Goal: Transaction & Acquisition: Purchase product/service

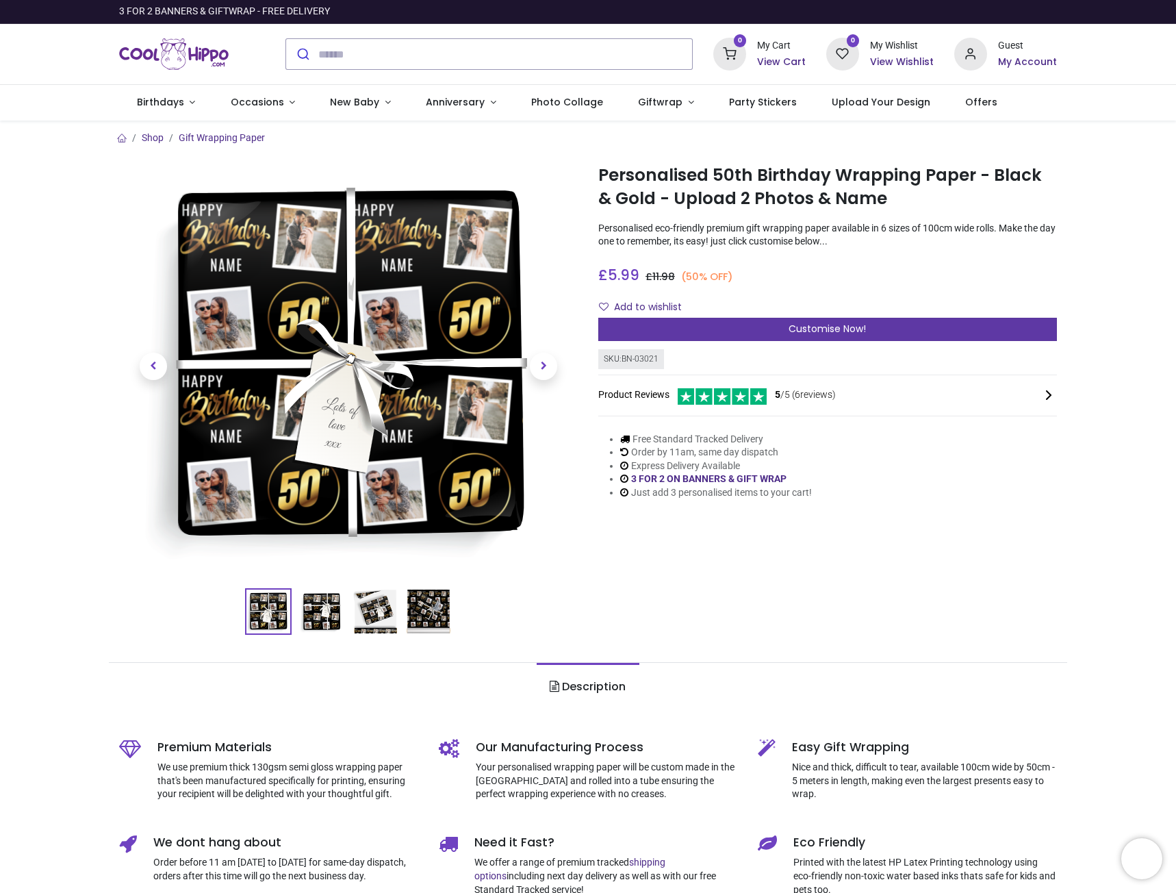
click at [869, 324] on div "Customise Now!" at bounding box center [827, 329] width 459 height 23
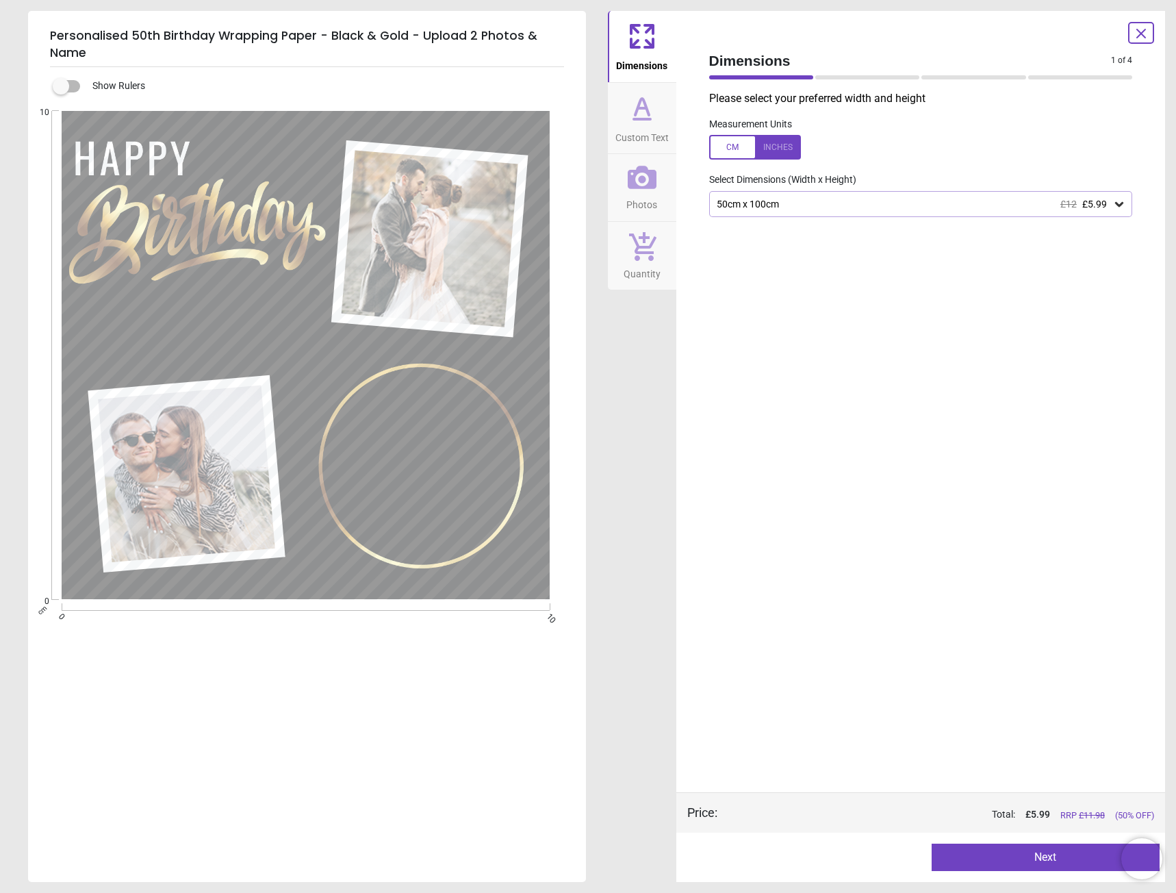
click at [1127, 209] on div "50cm x 100cm £12 £5.99" at bounding box center [921, 204] width 424 height 26
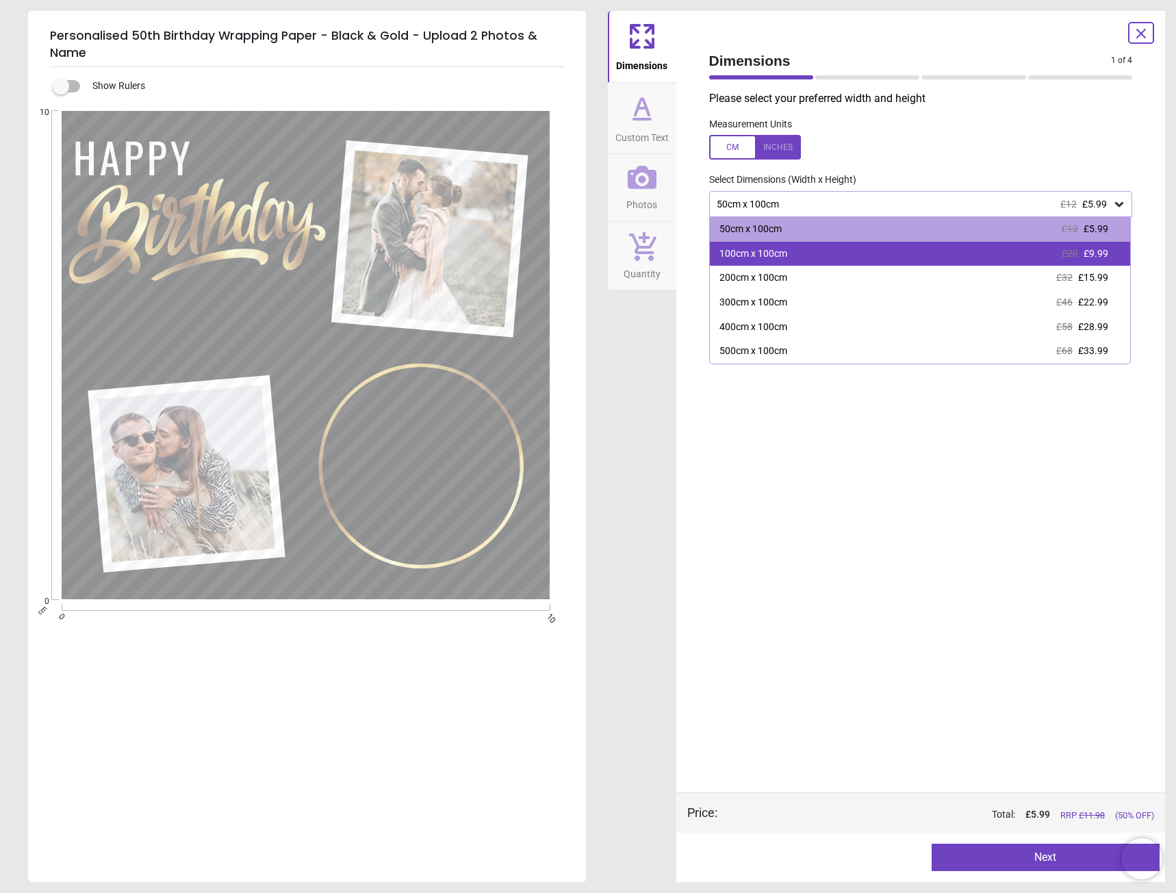
click at [1105, 246] on div "100cm x 100cm £20 £9.99" at bounding box center [920, 254] width 421 height 25
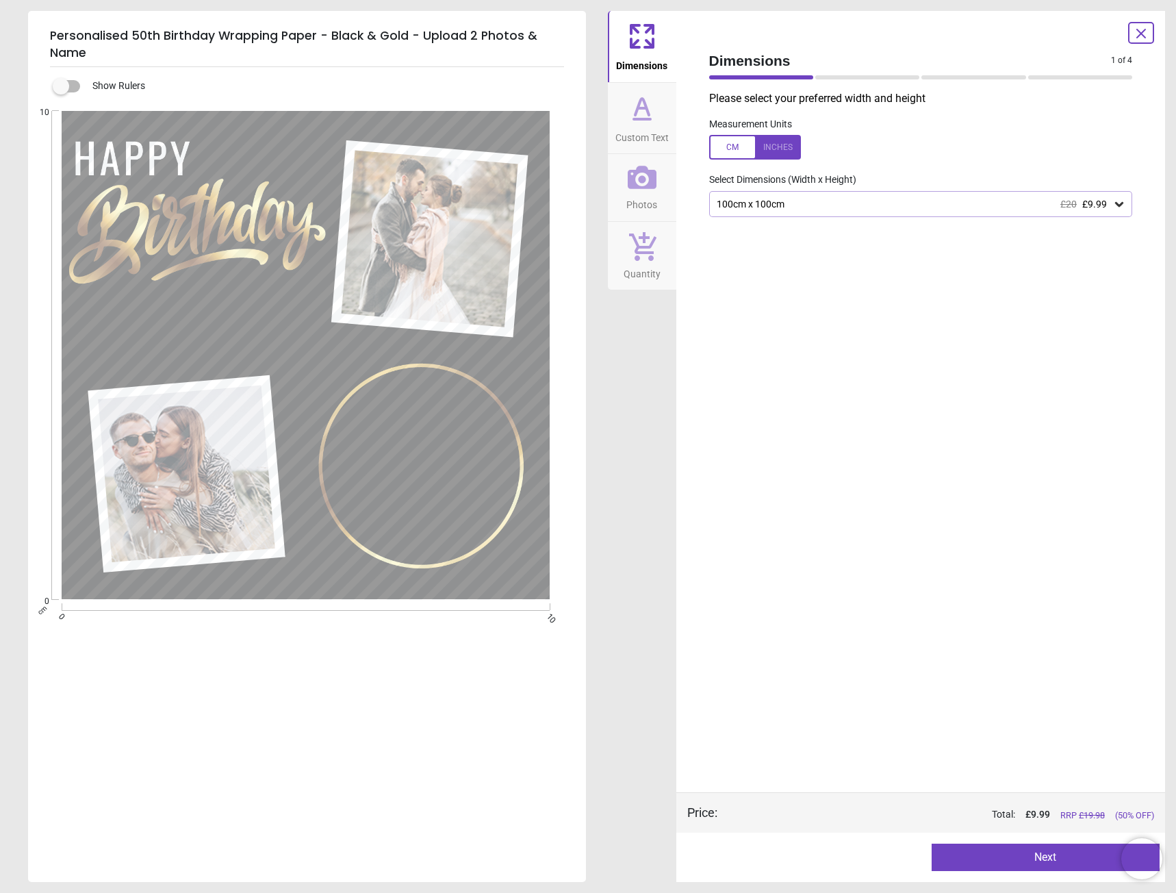
click at [793, 146] on div at bounding box center [755, 147] width 92 height 25
click at [644, 119] on icon at bounding box center [642, 119] width 16 height 0
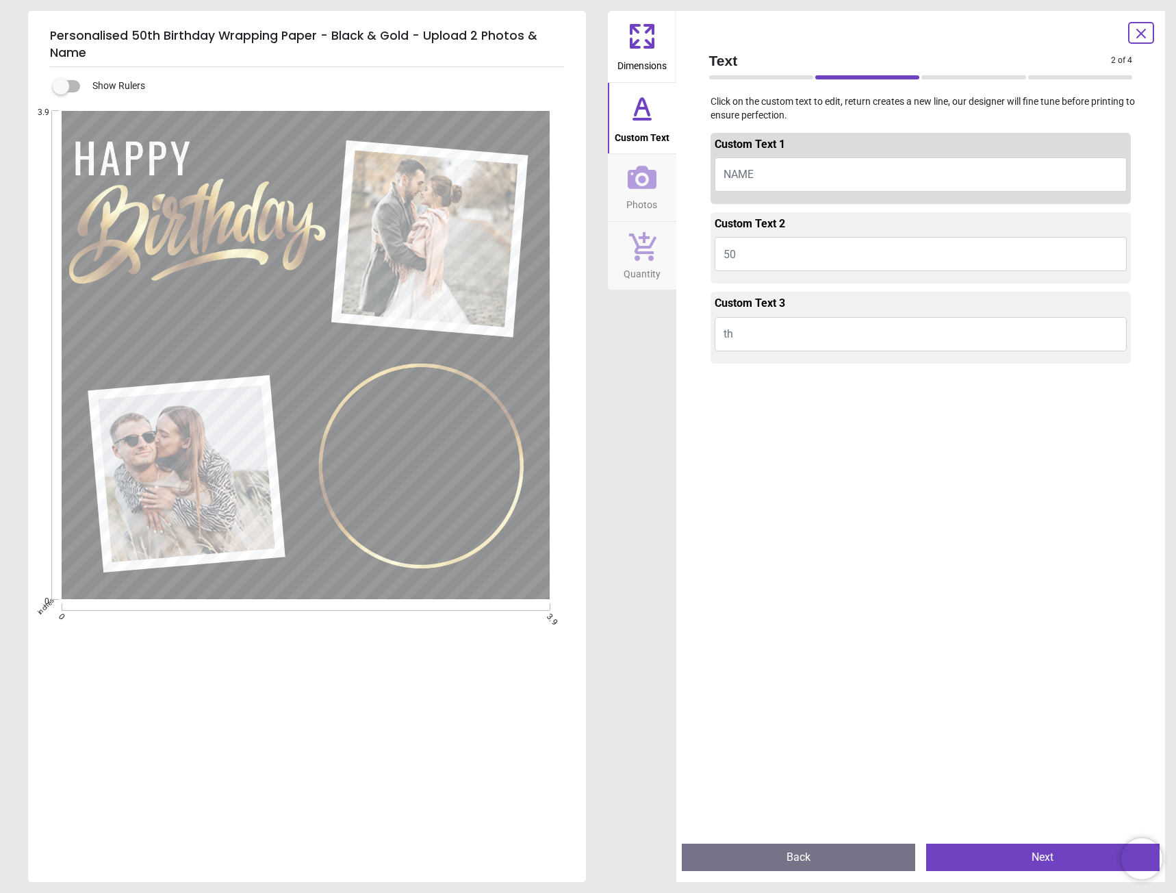
click at [820, 171] on button "NAME" at bounding box center [921, 174] width 413 height 34
click at [811, 261] on button "50" at bounding box center [921, 254] width 413 height 34
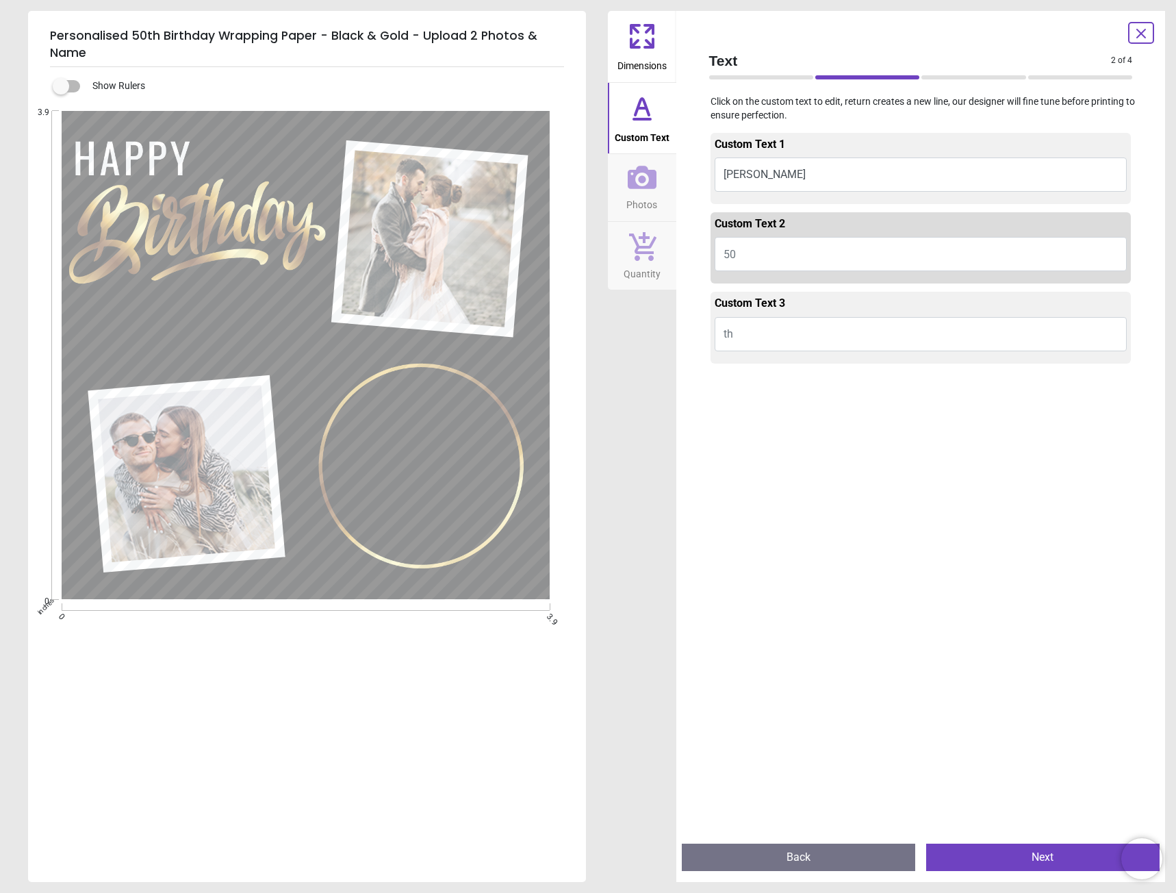
type textarea "*****"
drag, startPoint x: 773, startPoint y: 251, endPoint x: 636, endPoint y: 257, distance: 137.0
click at [636, 257] on div "Dimensions Custom Text Photos Quantity Text 2 of 4 2 of 5 Click on the custom t…" at bounding box center [887, 446] width 558 height 871
click at [124, 18] on div "Personalised 50th Birthday Wrapping Paper - Black & Gold - Upload 2 Photos & Na…" at bounding box center [307, 446] width 558 height 871
click at [1139, 31] on icon at bounding box center [1141, 33] width 8 height 8
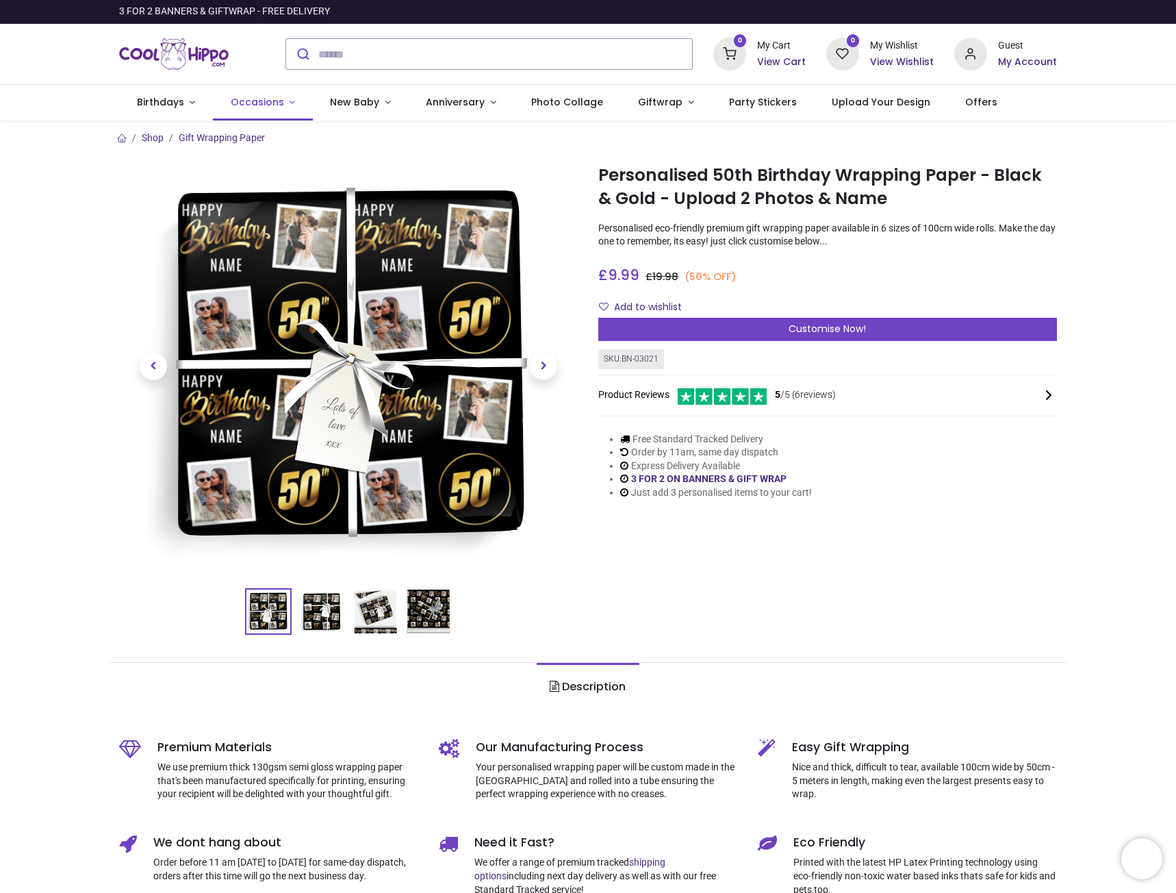
click at [258, 101] on span "Occasions" at bounding box center [257, 102] width 53 height 14
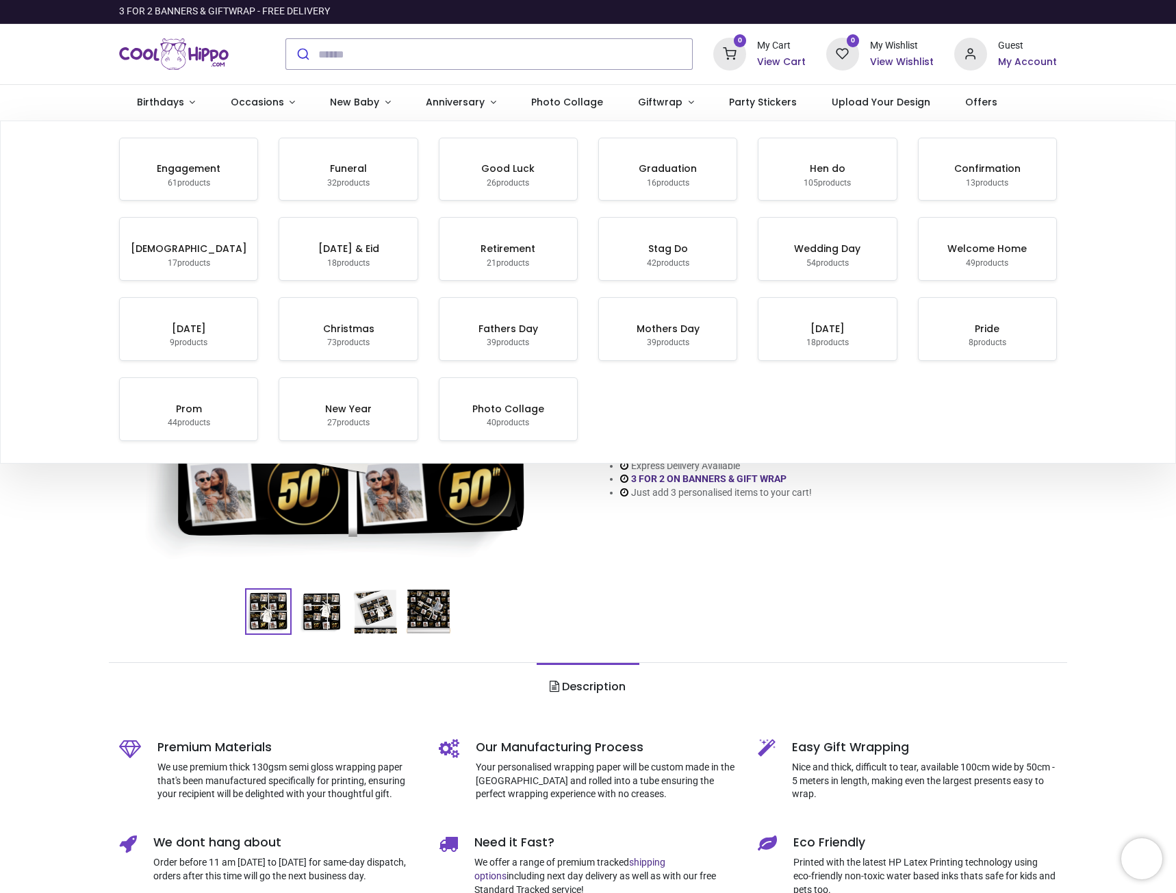
scroll to position [104, 0]
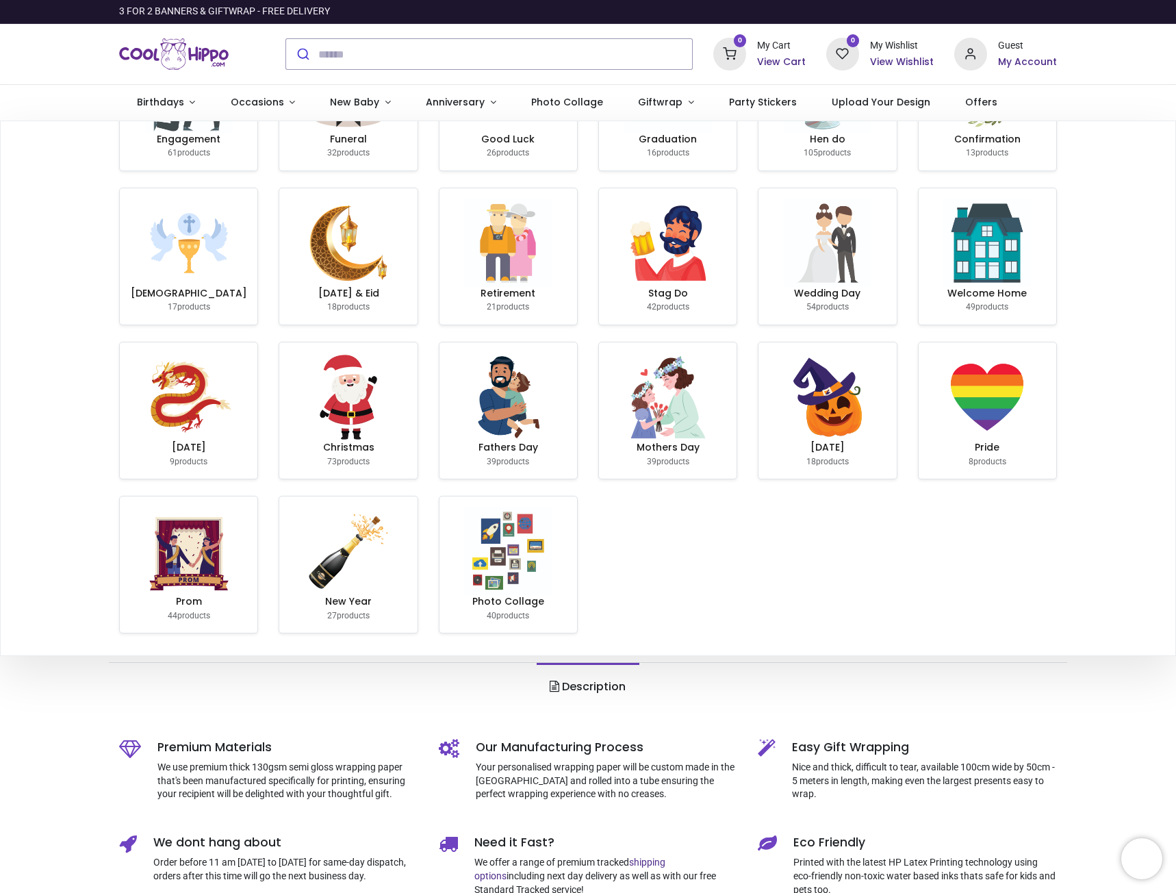
click at [507, 258] on img at bounding box center [508, 243] width 88 height 88
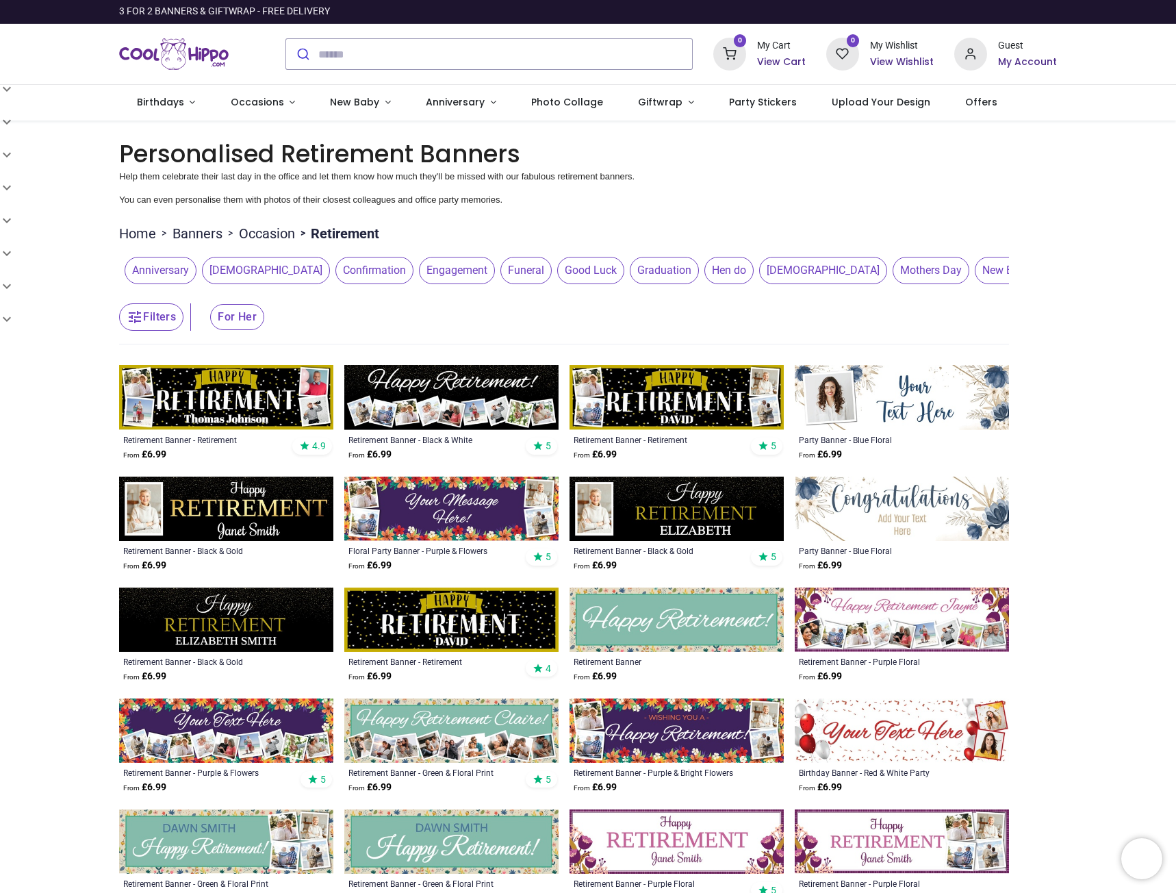
click at [478, 407] on img at bounding box center [451, 397] width 214 height 64
click at [704, 403] on img at bounding box center [677, 397] width 214 height 64
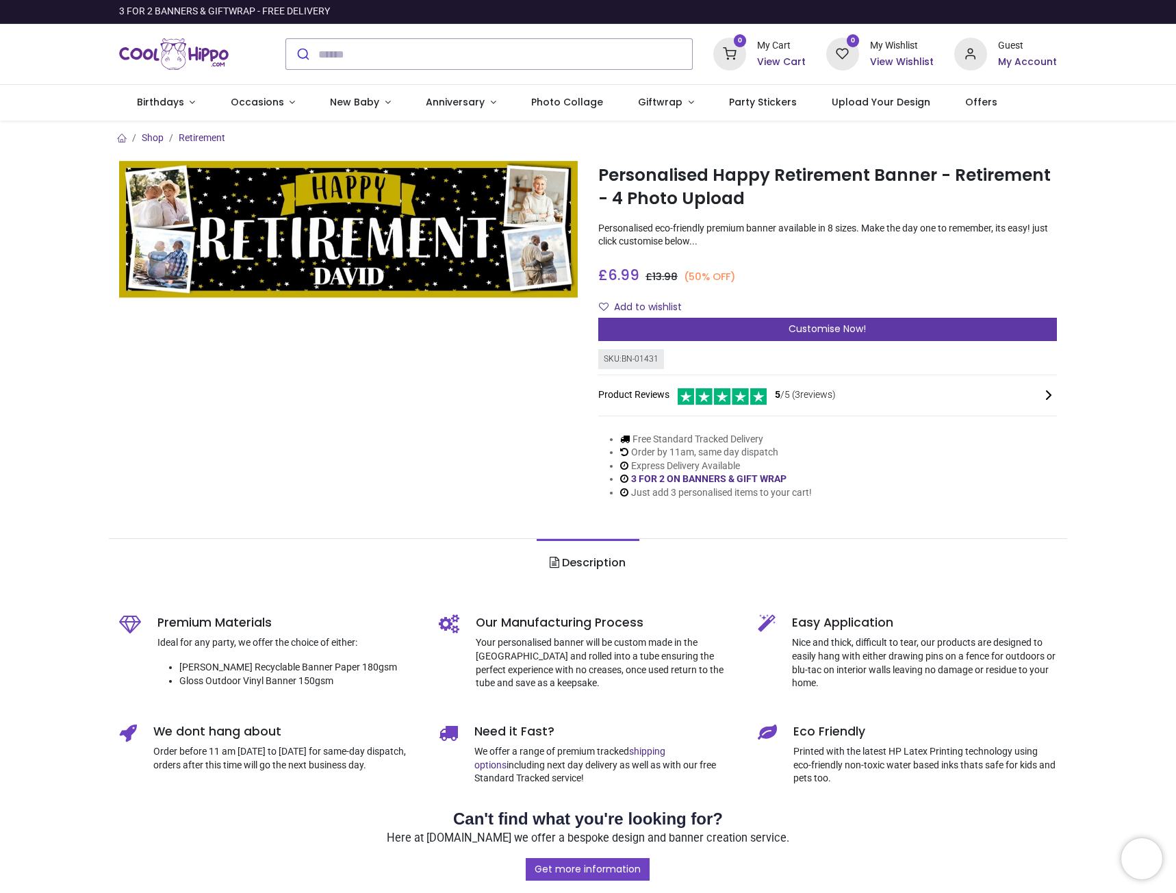
click at [857, 324] on span "Customise Now!" at bounding box center [827, 329] width 77 height 14
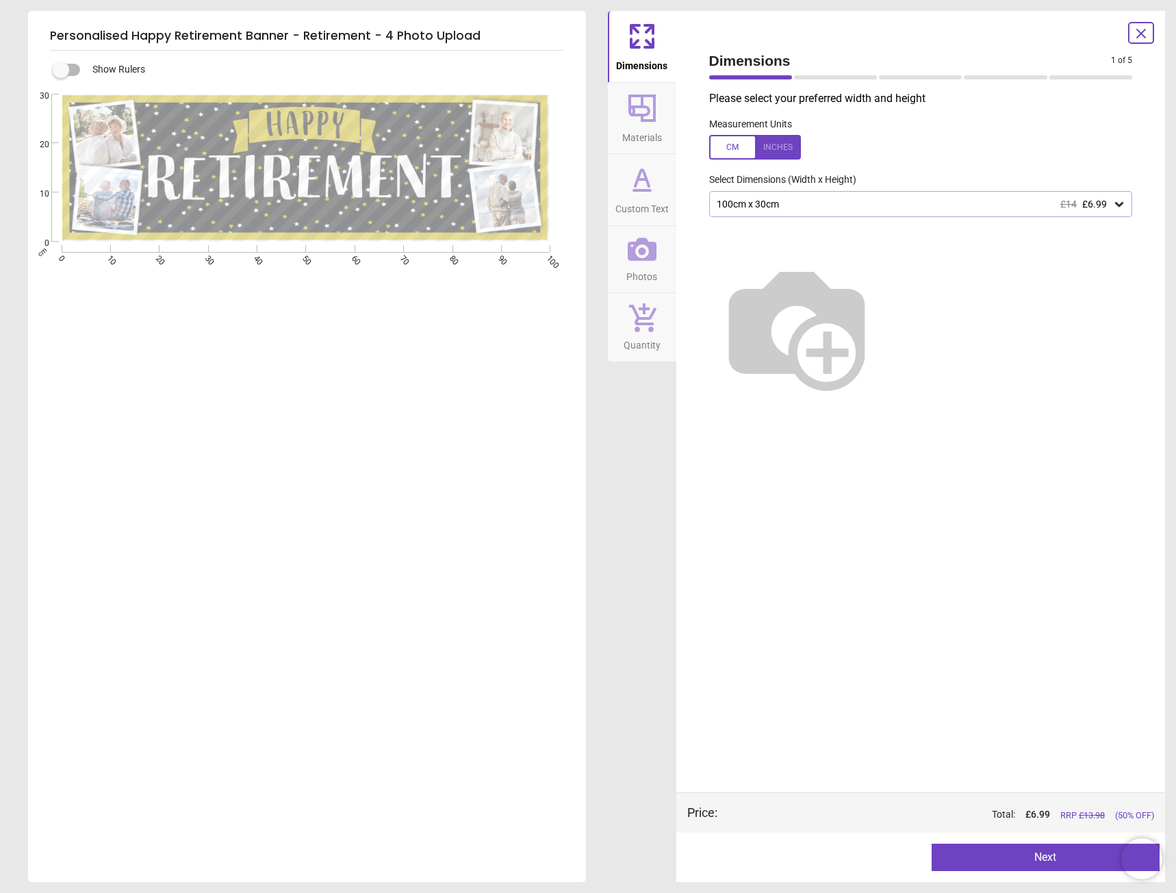
click at [802, 206] on div "100cm x 30cm £14 £6.99" at bounding box center [914, 205] width 398 height 12
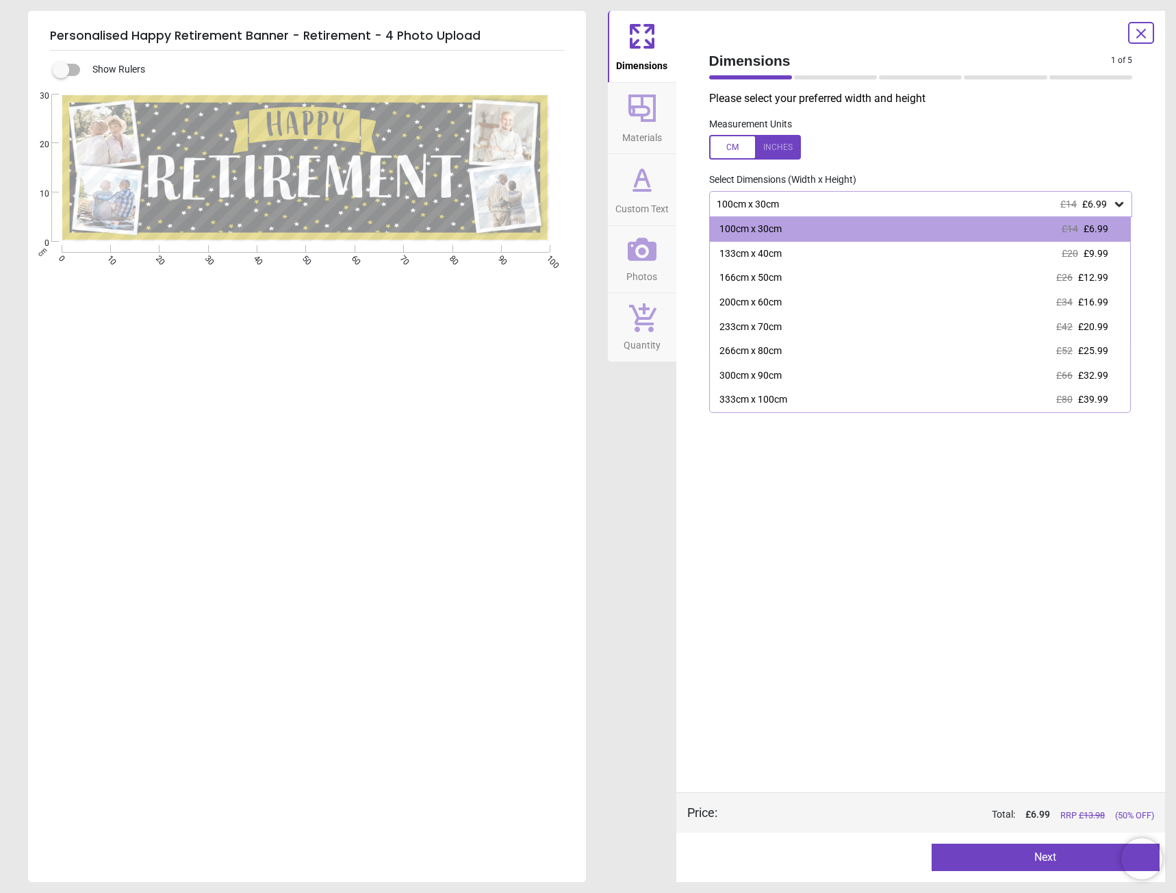
click at [802, 206] on div "100cm x 30cm £14 £6.99" at bounding box center [914, 205] width 398 height 12
